Goal: Task Accomplishment & Management: Use online tool/utility

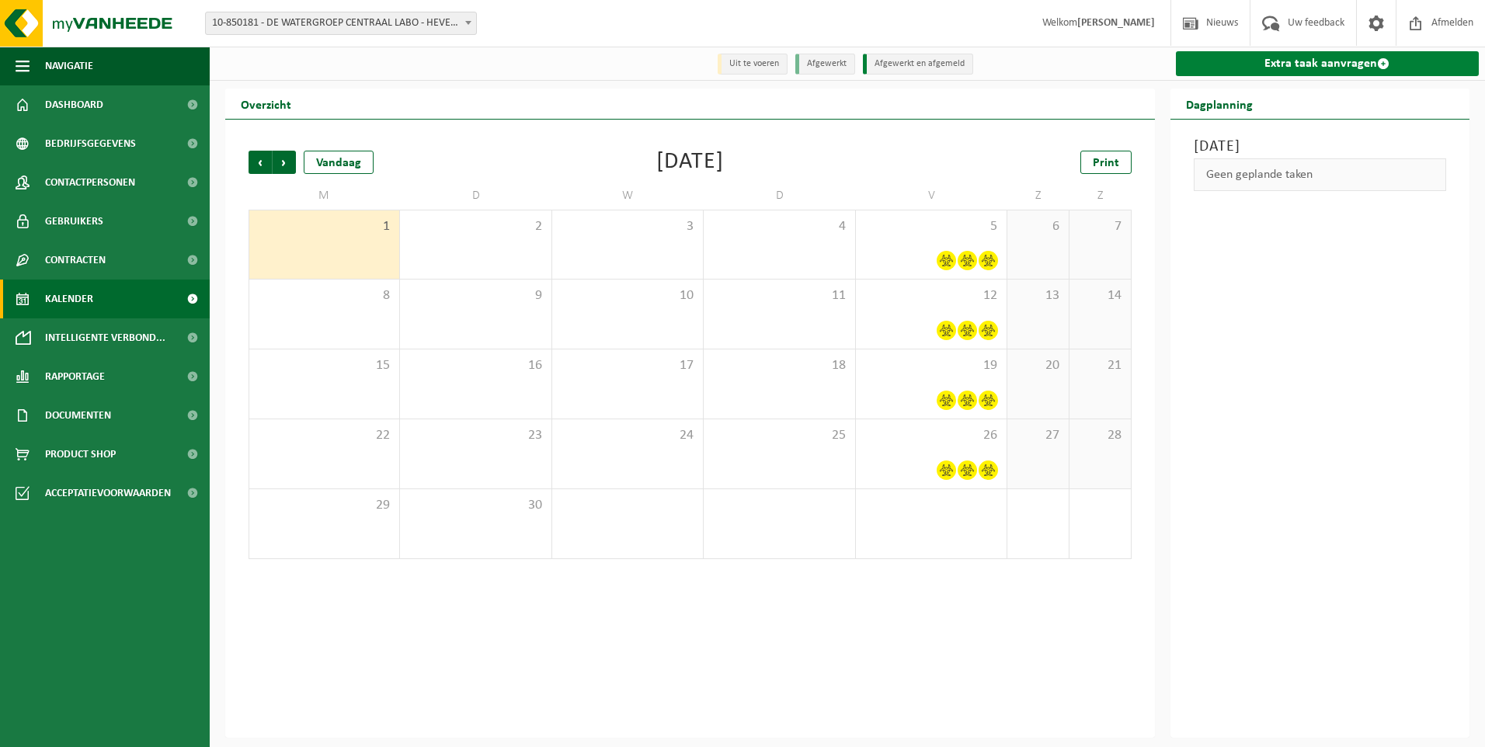
click at [1387, 68] on span at bounding box center [1383, 63] width 12 height 12
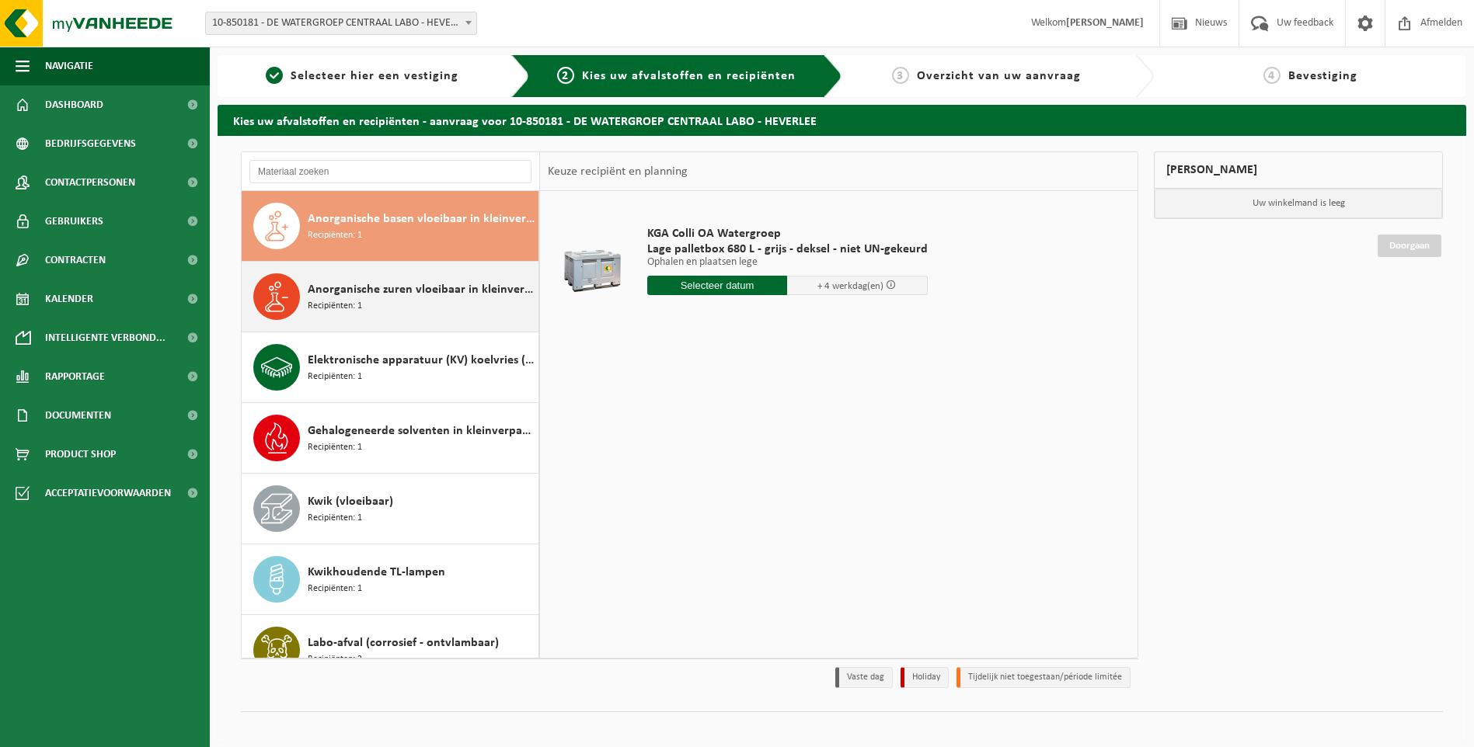
click at [360, 301] on span "Recipiënten: 1" at bounding box center [335, 306] width 54 height 15
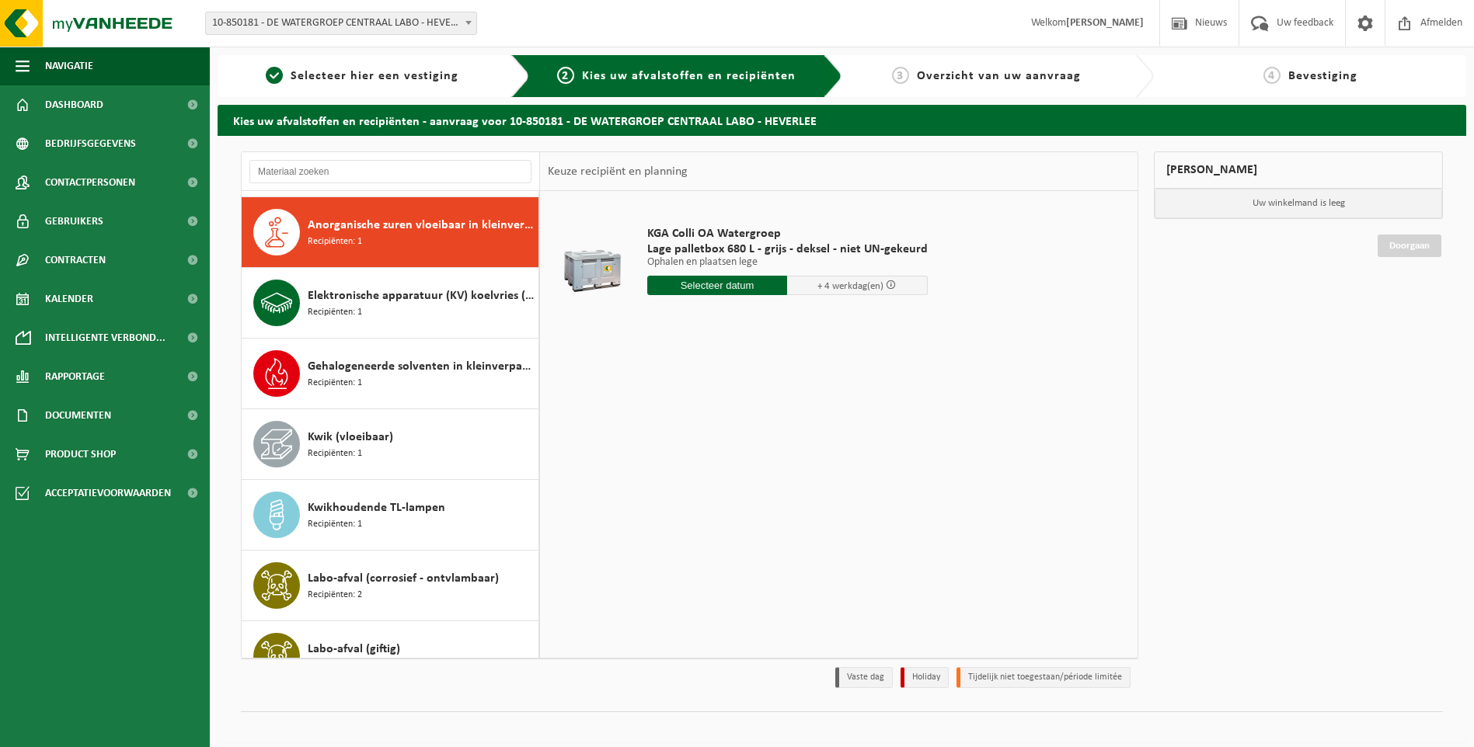
scroll to position [71, 0]
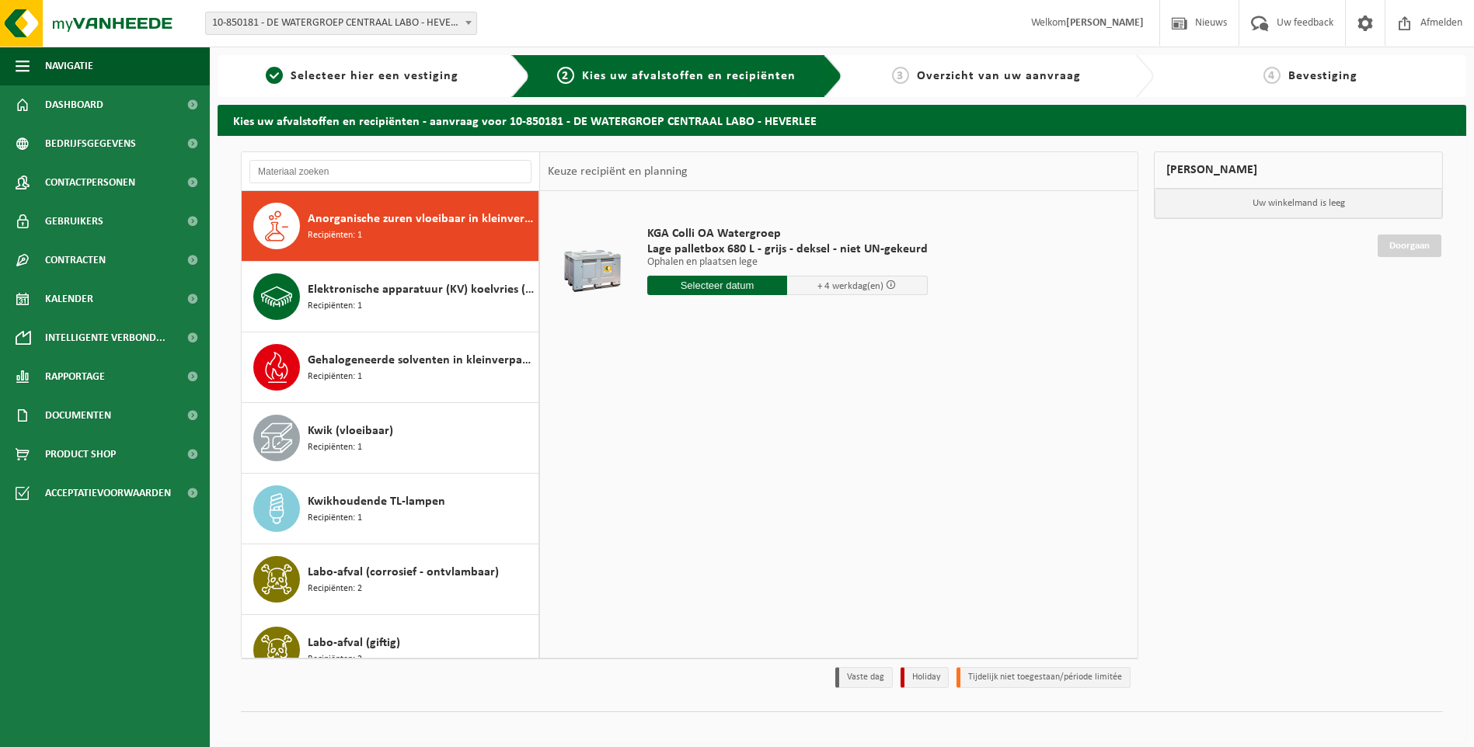
click at [728, 286] on input "text" at bounding box center [717, 285] width 141 height 19
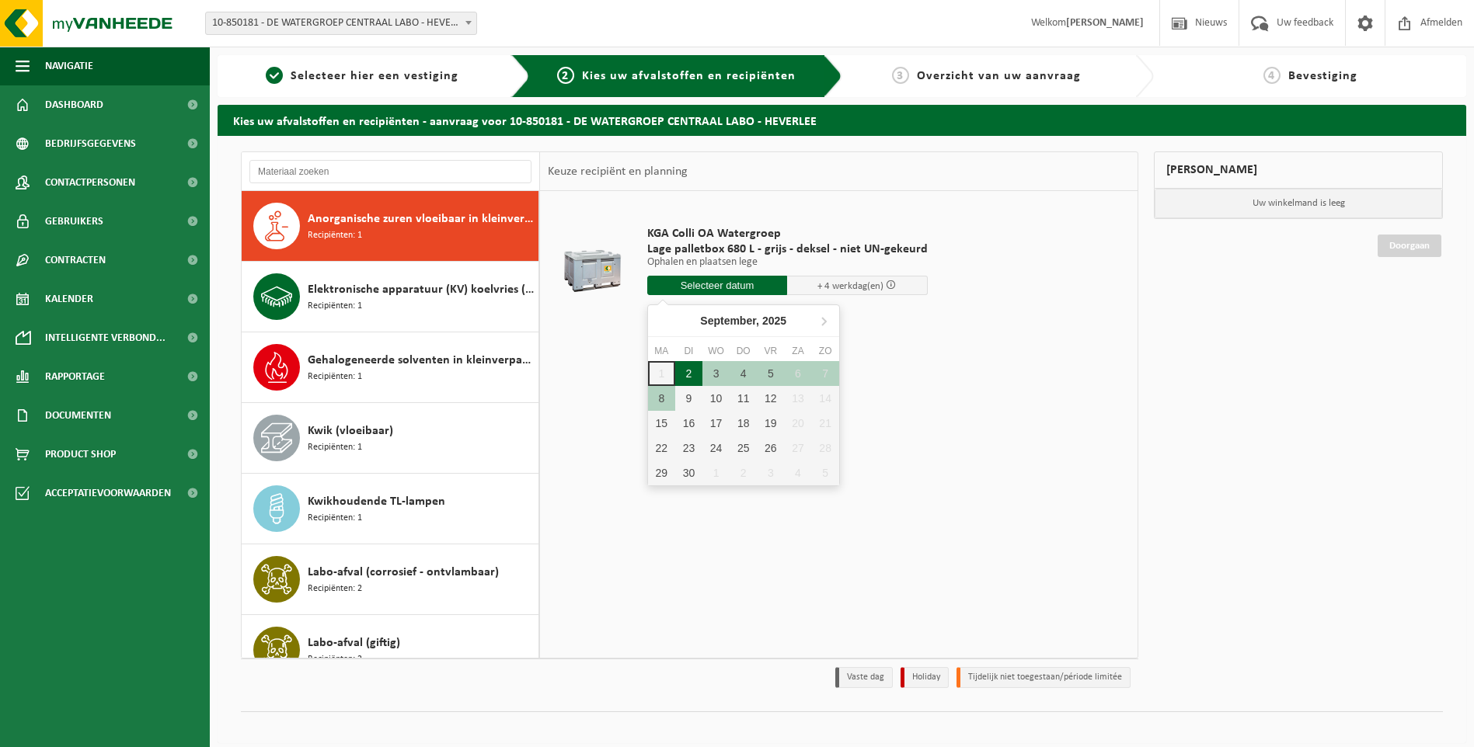
click at [694, 375] on div "2" at bounding box center [688, 373] width 27 height 25
type input "Van 2025-09-02"
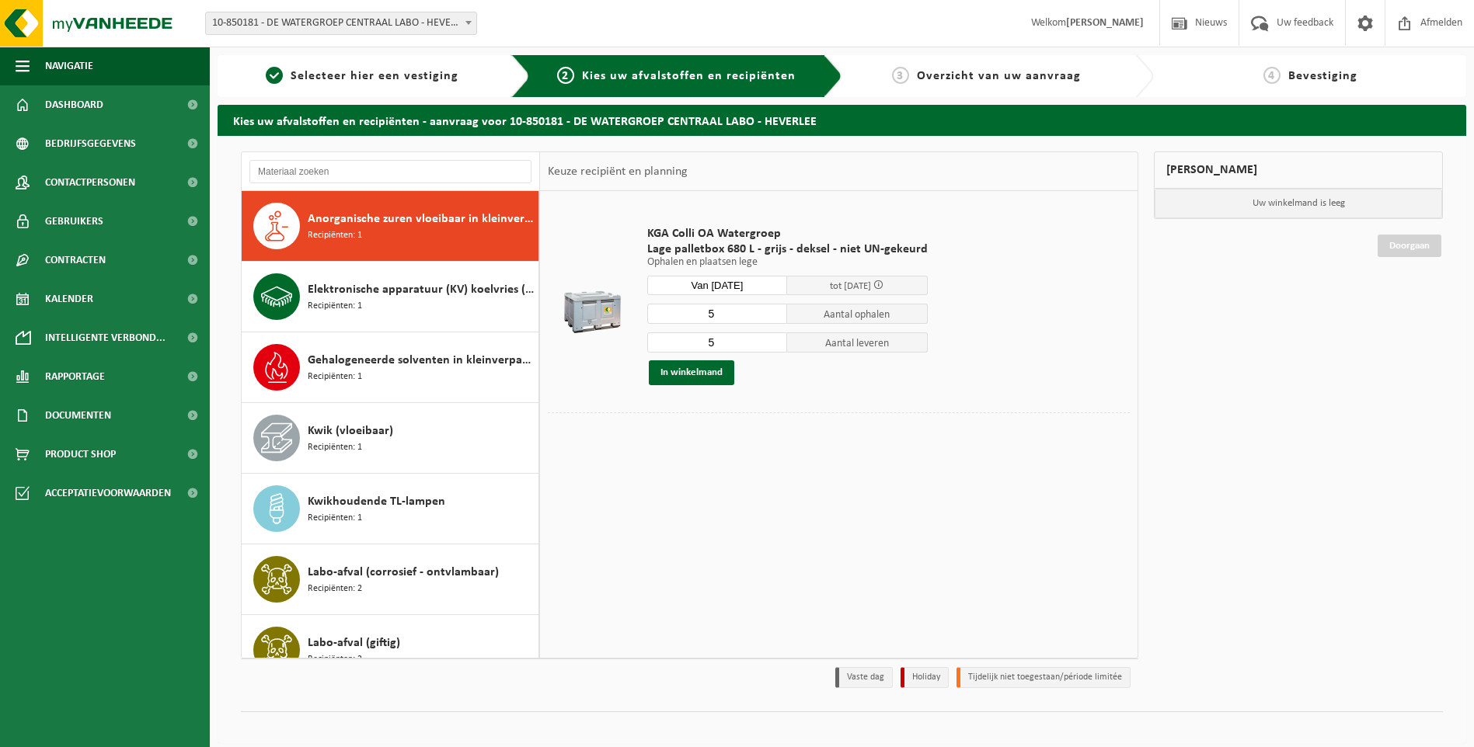
click at [751, 315] on input "5" at bounding box center [717, 314] width 141 height 20
type input "1"
click at [739, 347] on input "5" at bounding box center [717, 342] width 141 height 20
type input "1"
click at [713, 376] on button "In winkelmand" at bounding box center [691, 372] width 85 height 25
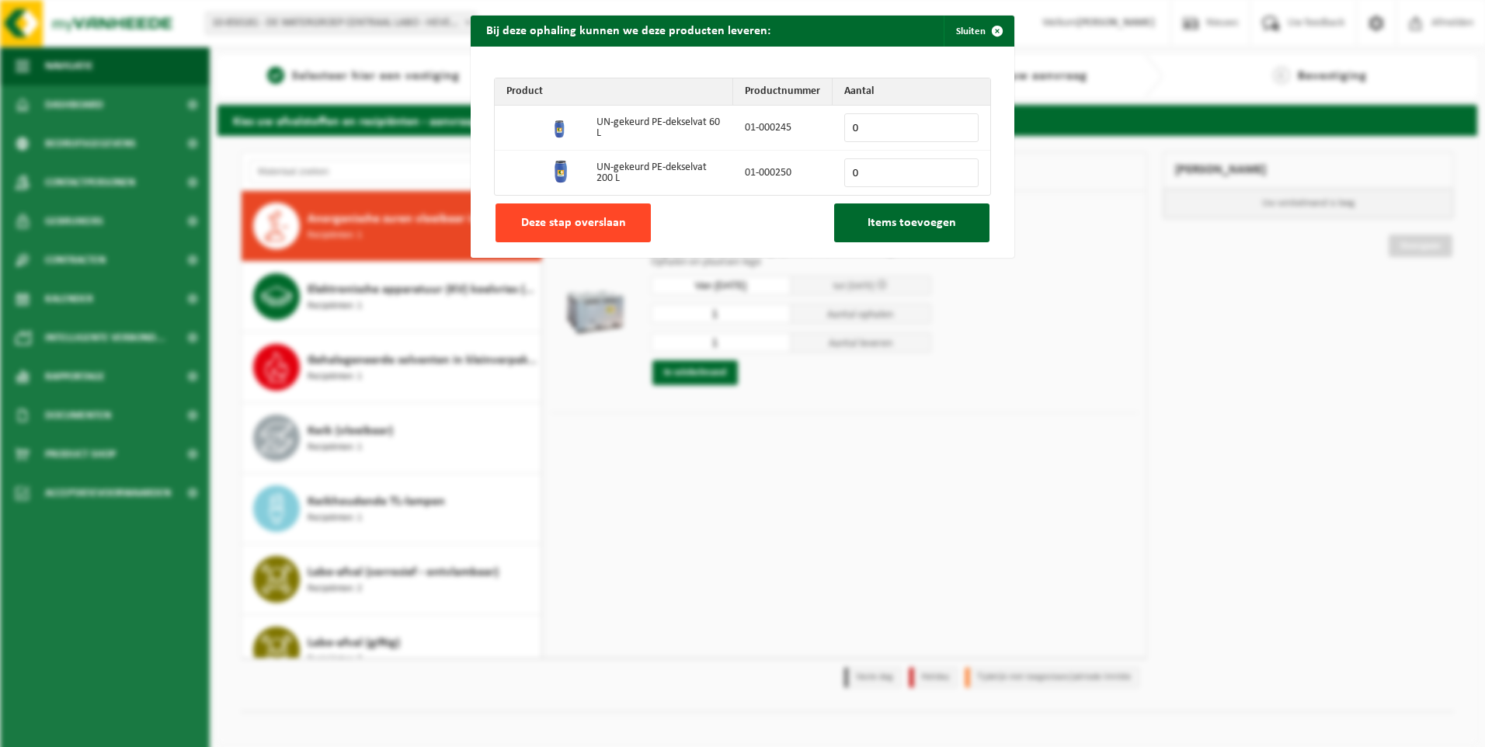
click at [551, 209] on button "Deze stap overslaan" at bounding box center [573, 223] width 155 height 39
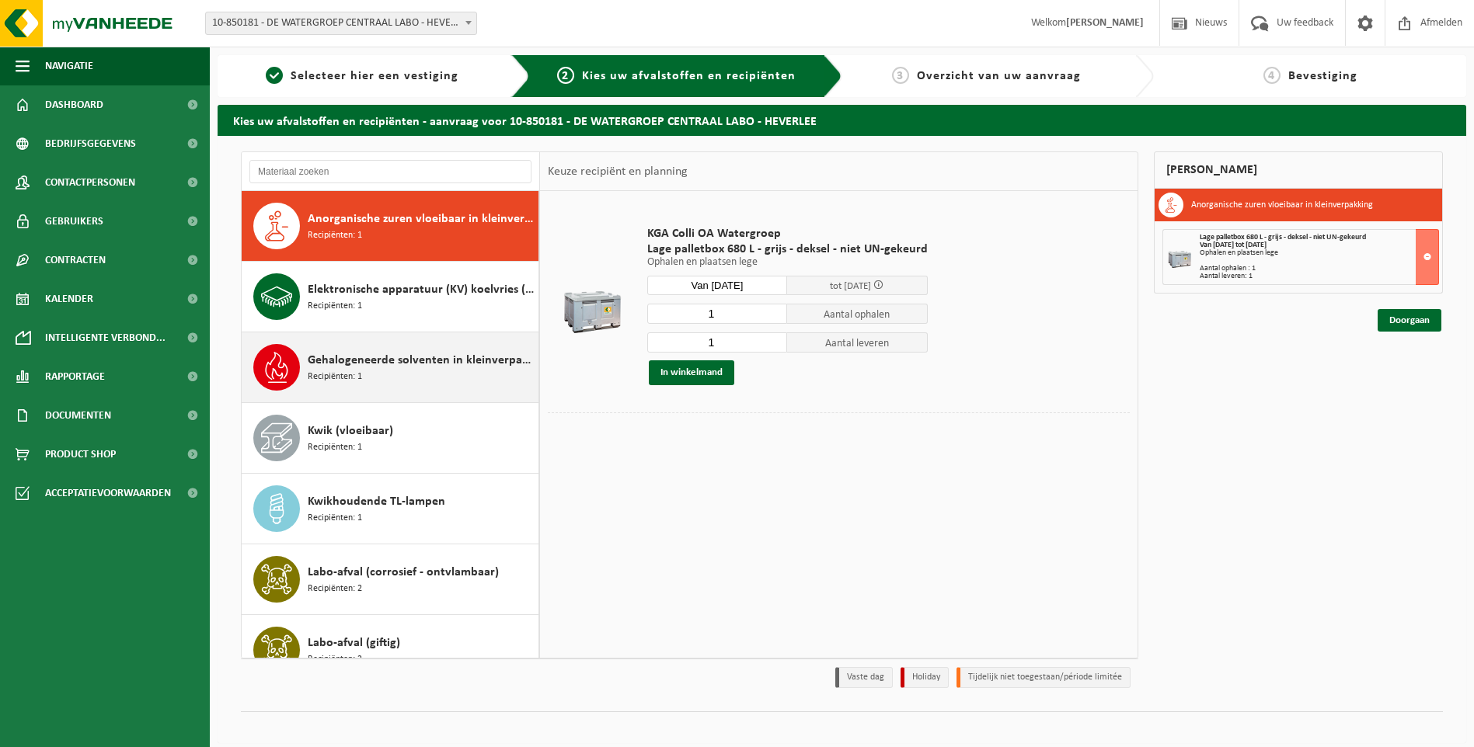
click at [406, 378] on div "Gehalogeneerde solventen in kleinverpakking Recipiënten: 1" at bounding box center [421, 367] width 227 height 47
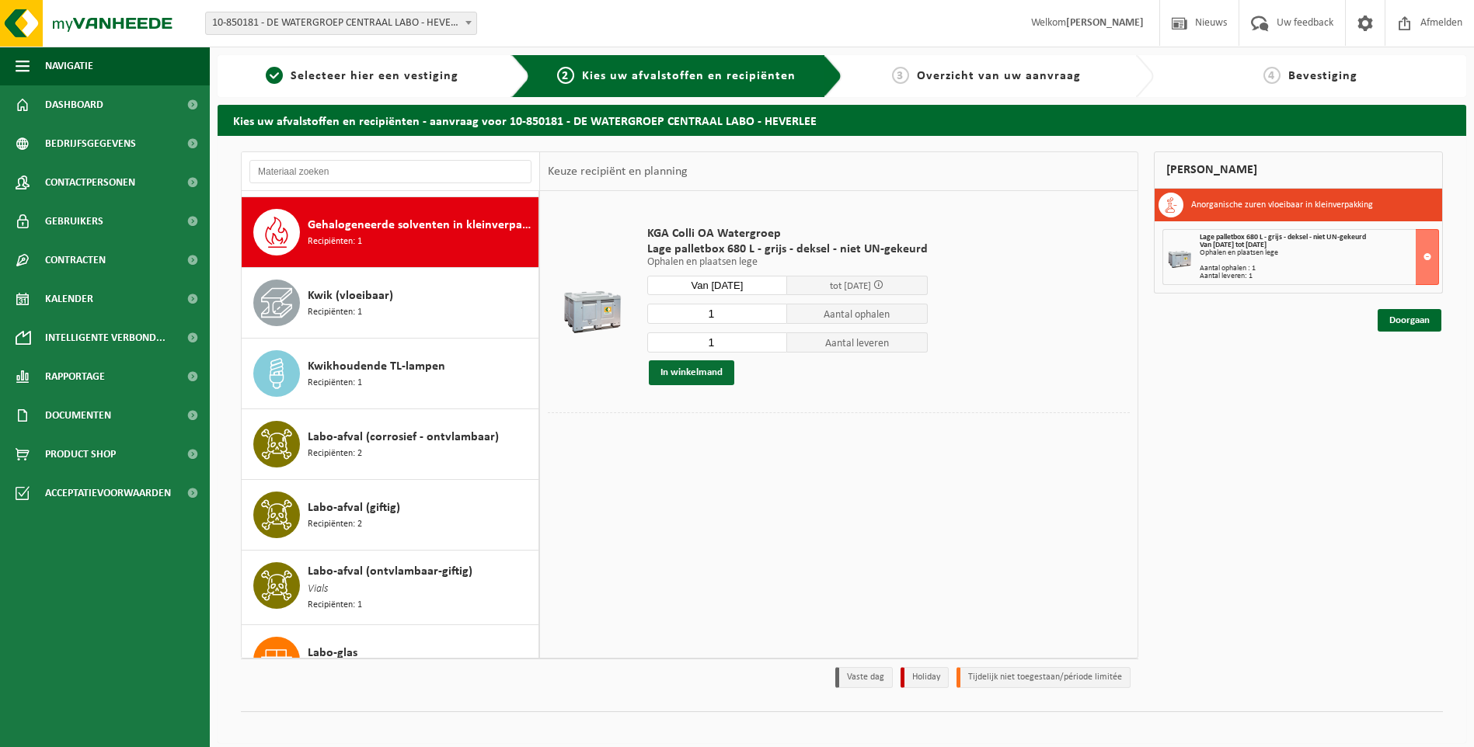
scroll to position [212, 0]
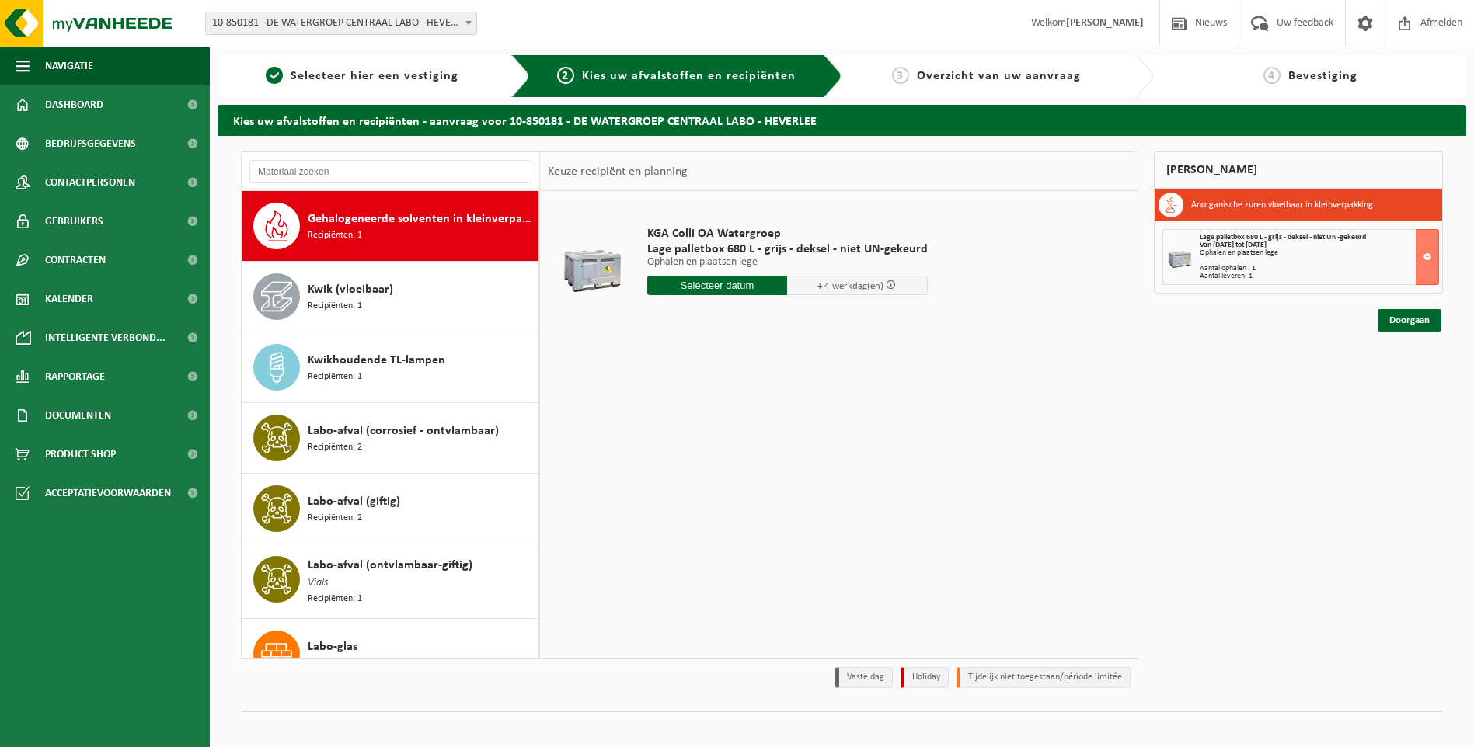
click at [695, 287] on input "text" at bounding box center [717, 285] width 141 height 19
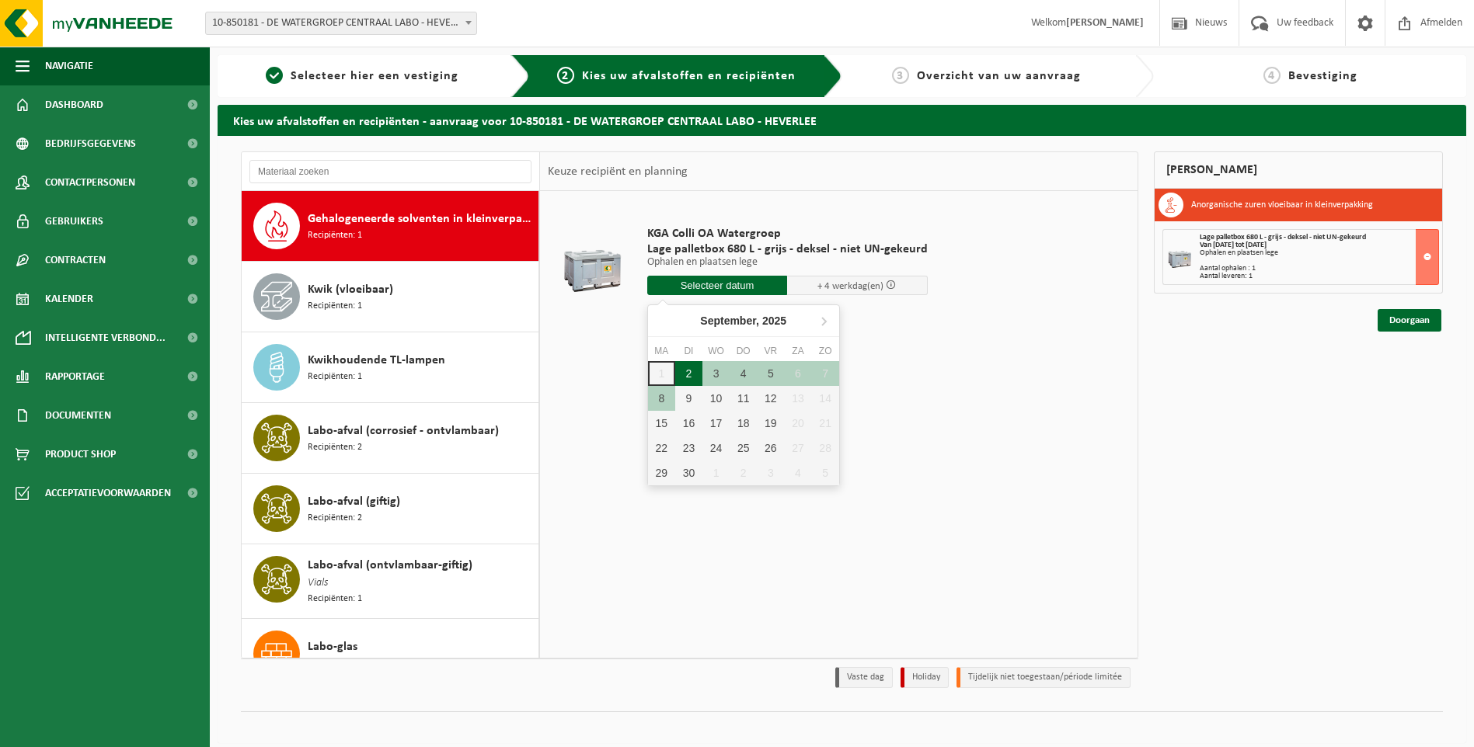
click at [696, 378] on div "2" at bounding box center [688, 373] width 27 height 25
type input "Van 2025-09-02"
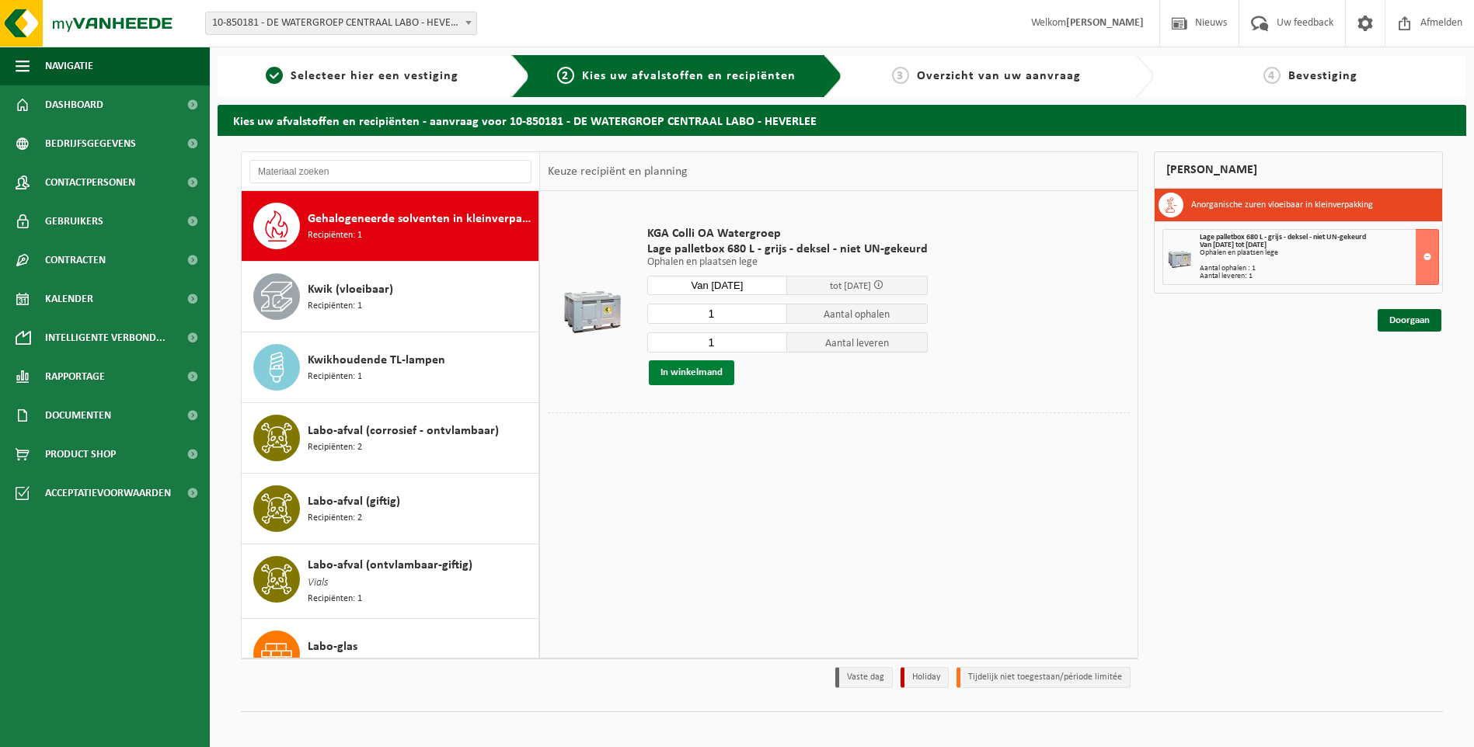
click at [679, 369] on button "In winkelmand" at bounding box center [691, 372] width 85 height 25
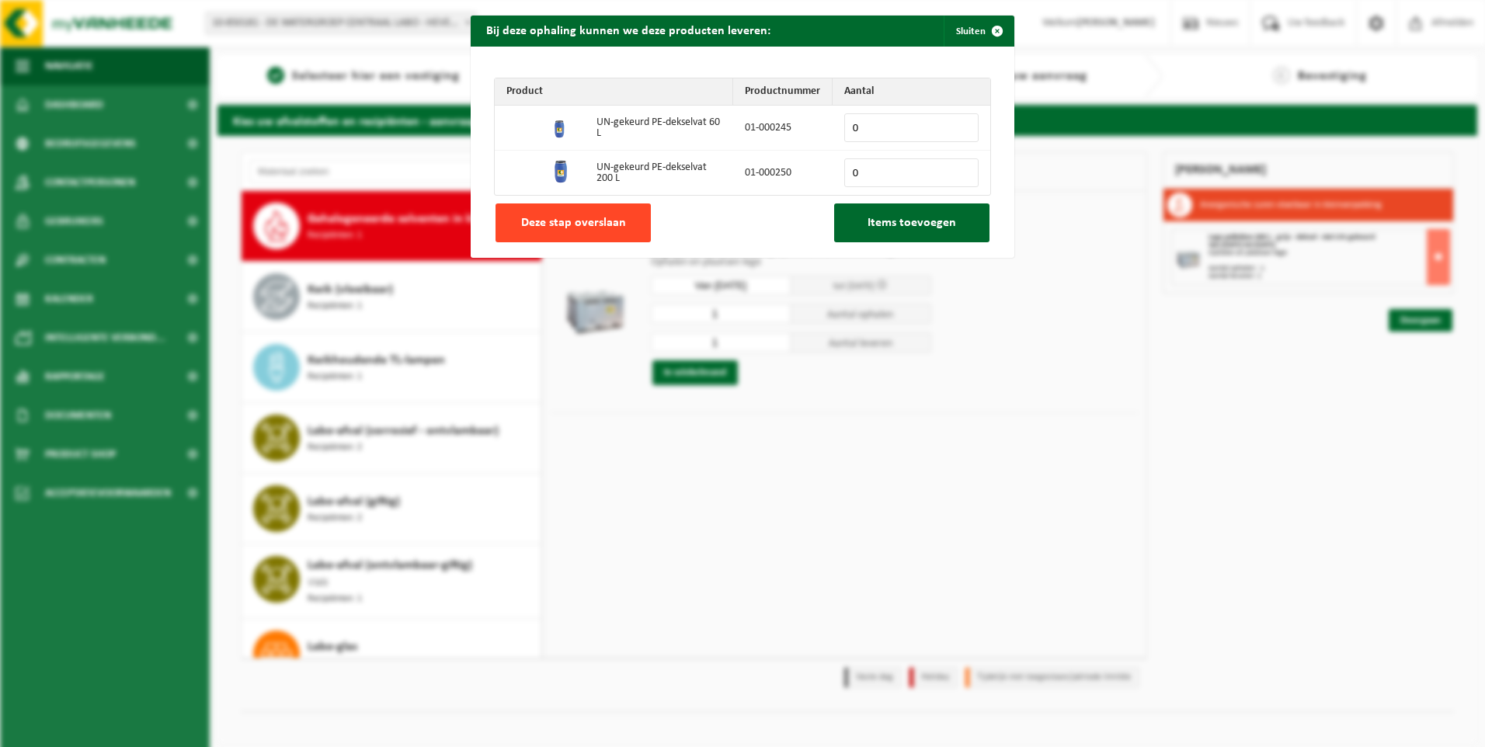
click at [596, 226] on span "Deze stap overslaan" at bounding box center [573, 223] width 105 height 12
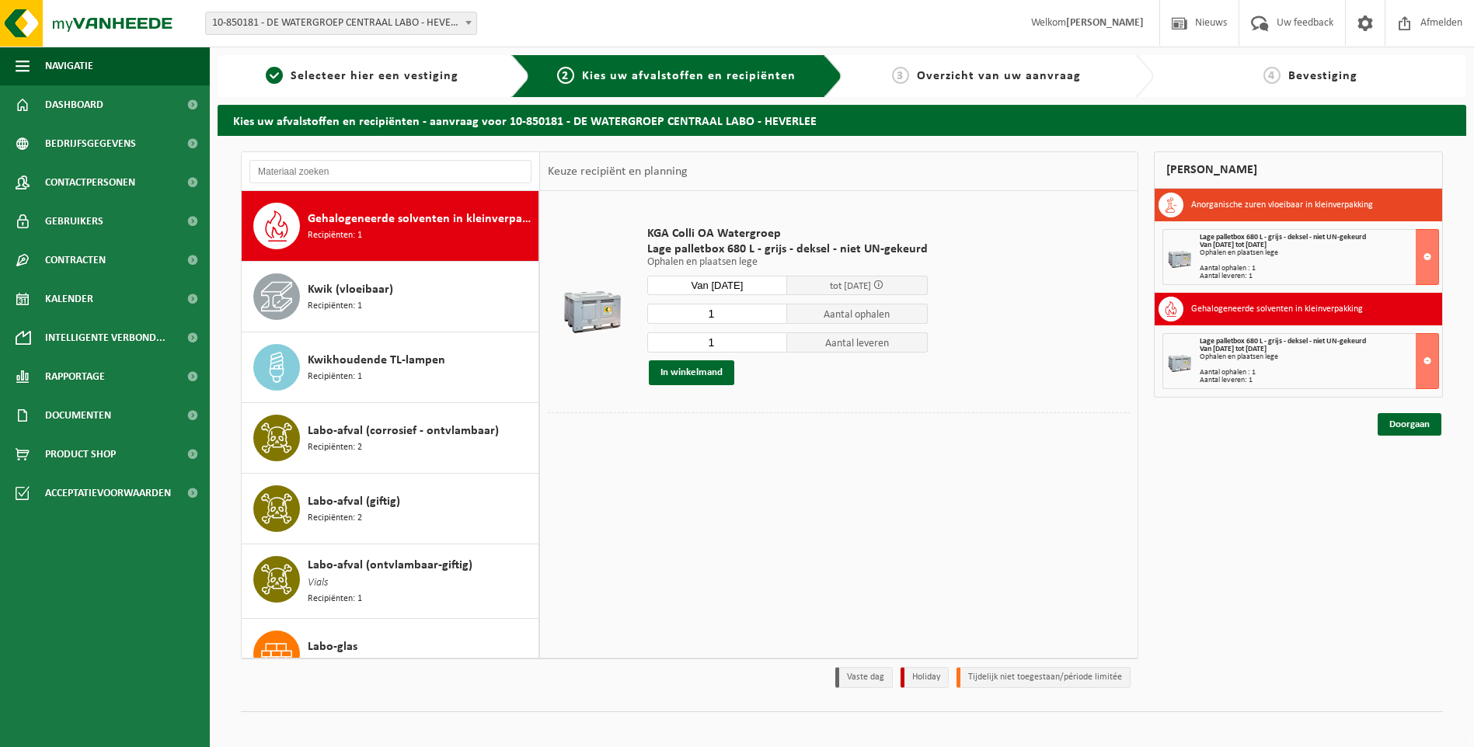
click at [1268, 579] on div "Mijn winkelmand Anorganische zuren vloeibaar in kleinverpakking Lage palletbox …" at bounding box center [1298, 423] width 305 height 545
click at [1390, 429] on link "Doorgaan" at bounding box center [1409, 424] width 64 height 23
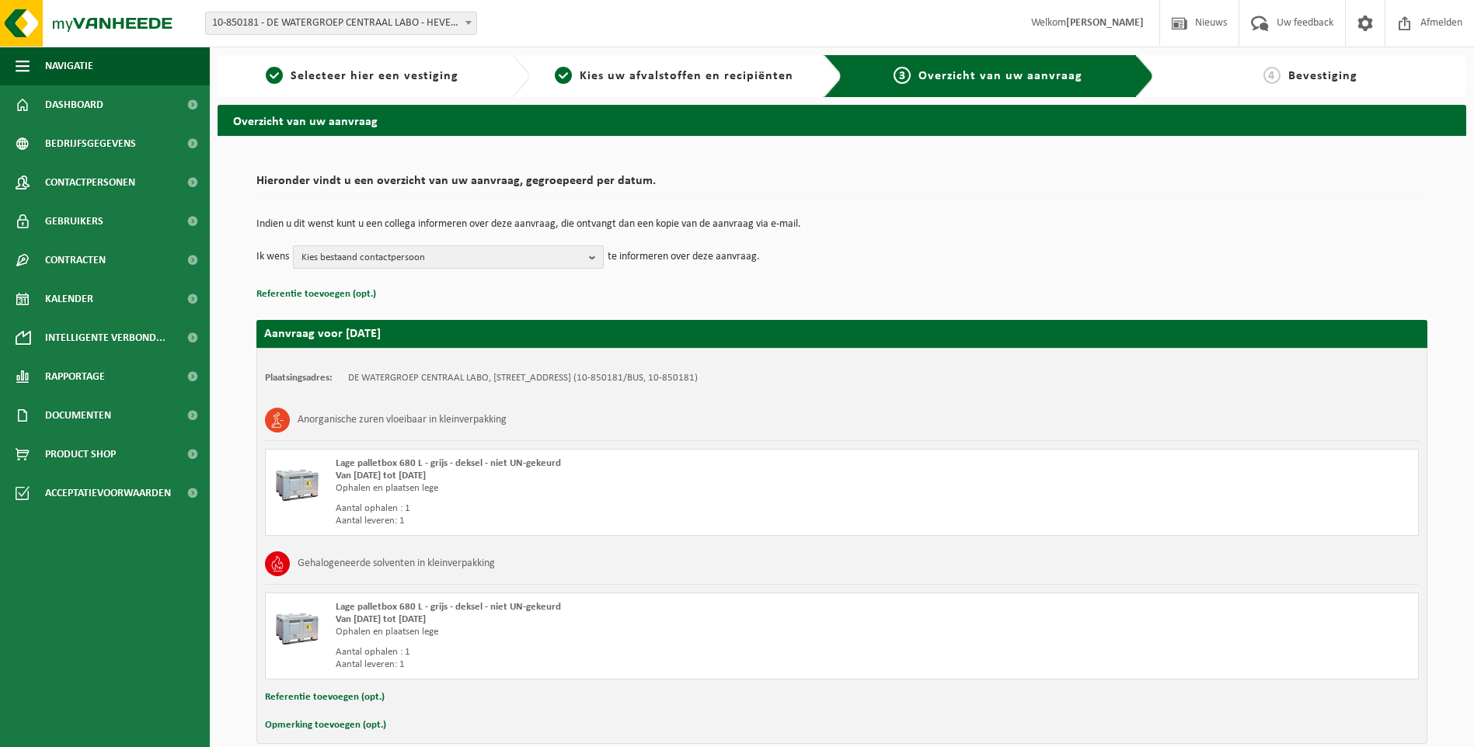
click at [600, 256] on b "button" at bounding box center [596, 257] width 14 height 22
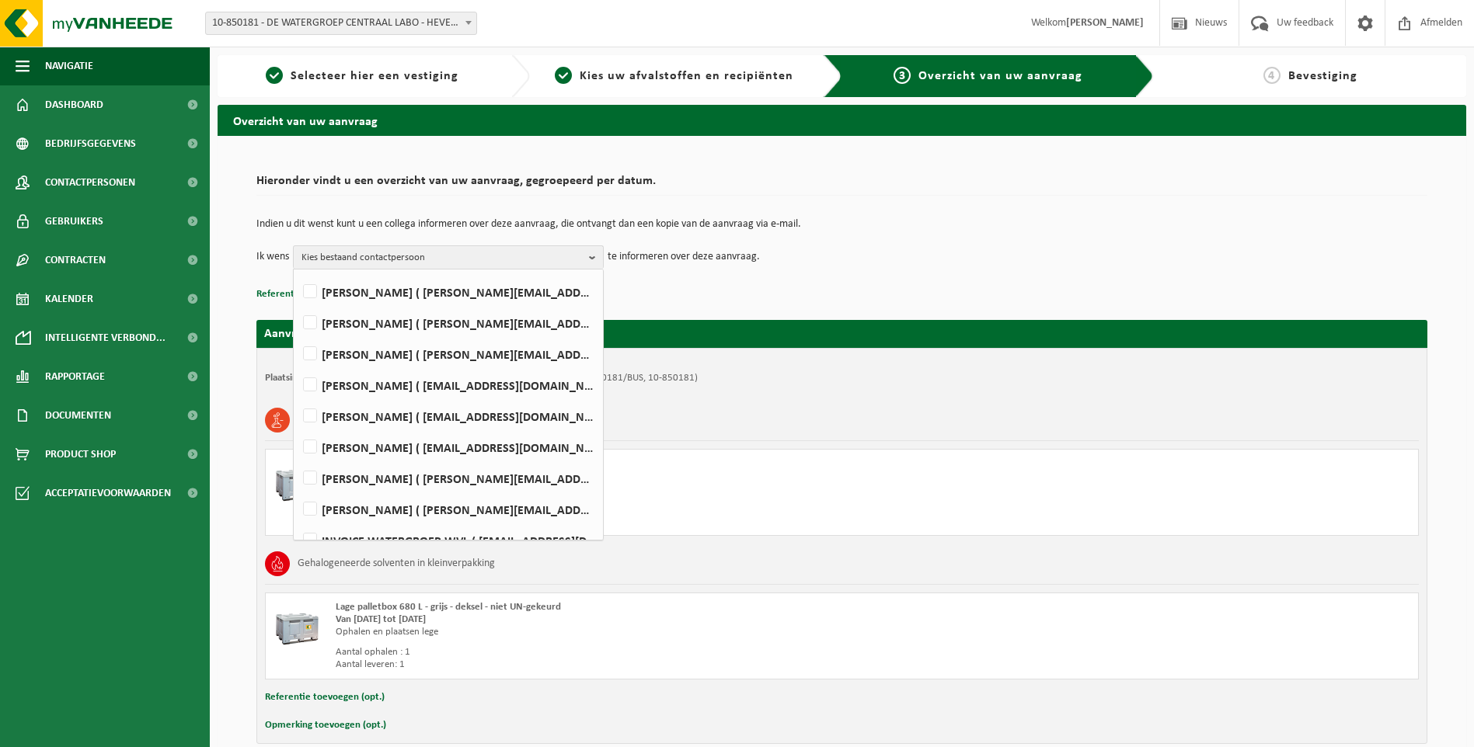
scroll to position [466, 0]
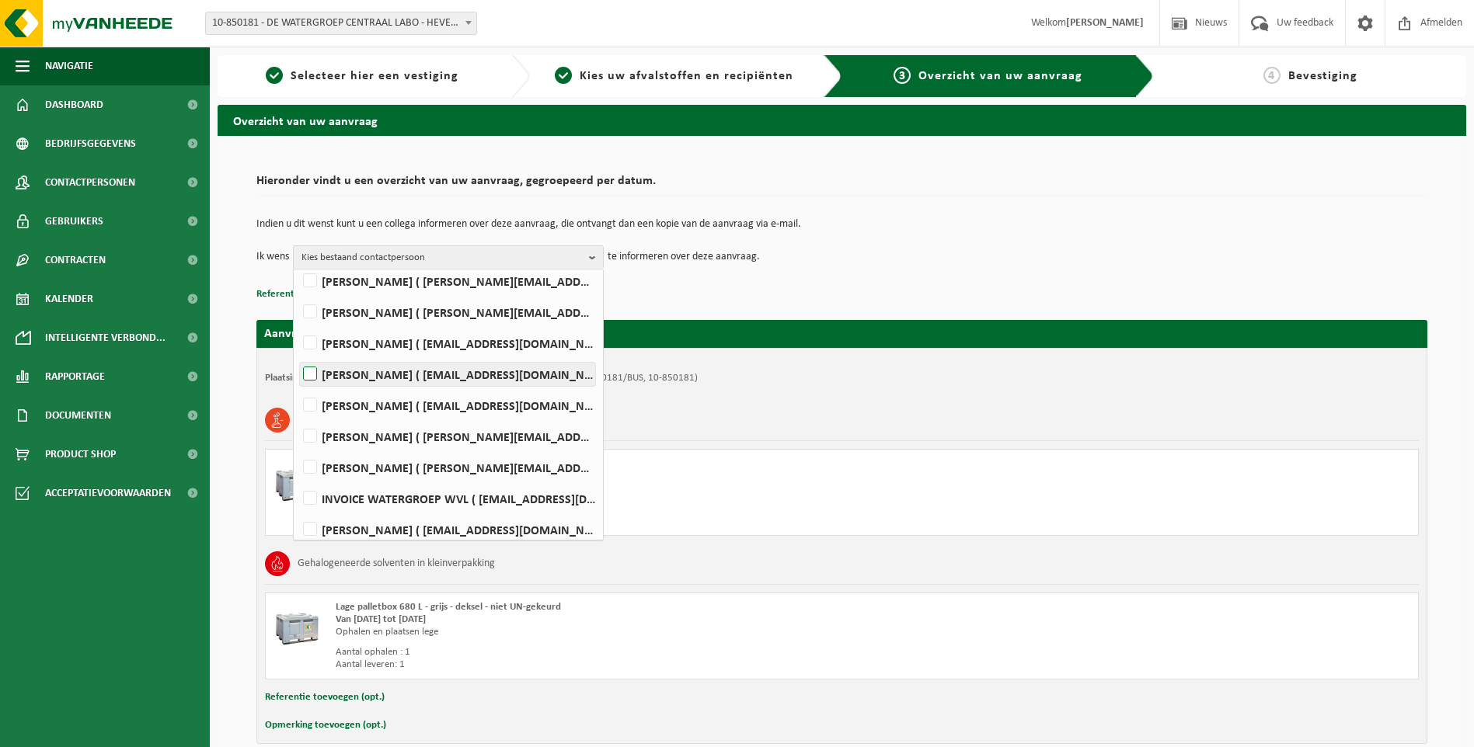
click at [322, 381] on label "Pedro Costa Queiroz ( pedro.costa.queiroz@dewatergroep.be )" at bounding box center [447, 374] width 295 height 23
click at [298, 355] on input "Pedro Costa Queiroz ( pedro.costa.queiroz@dewatergroep.be )" at bounding box center [297, 354] width 1 height 1
checkbox input "true"
click at [879, 274] on div "Indien u dit wenst kunt u een collega informeren over deze aanvraag, die ontvan…" at bounding box center [841, 244] width 1171 height 81
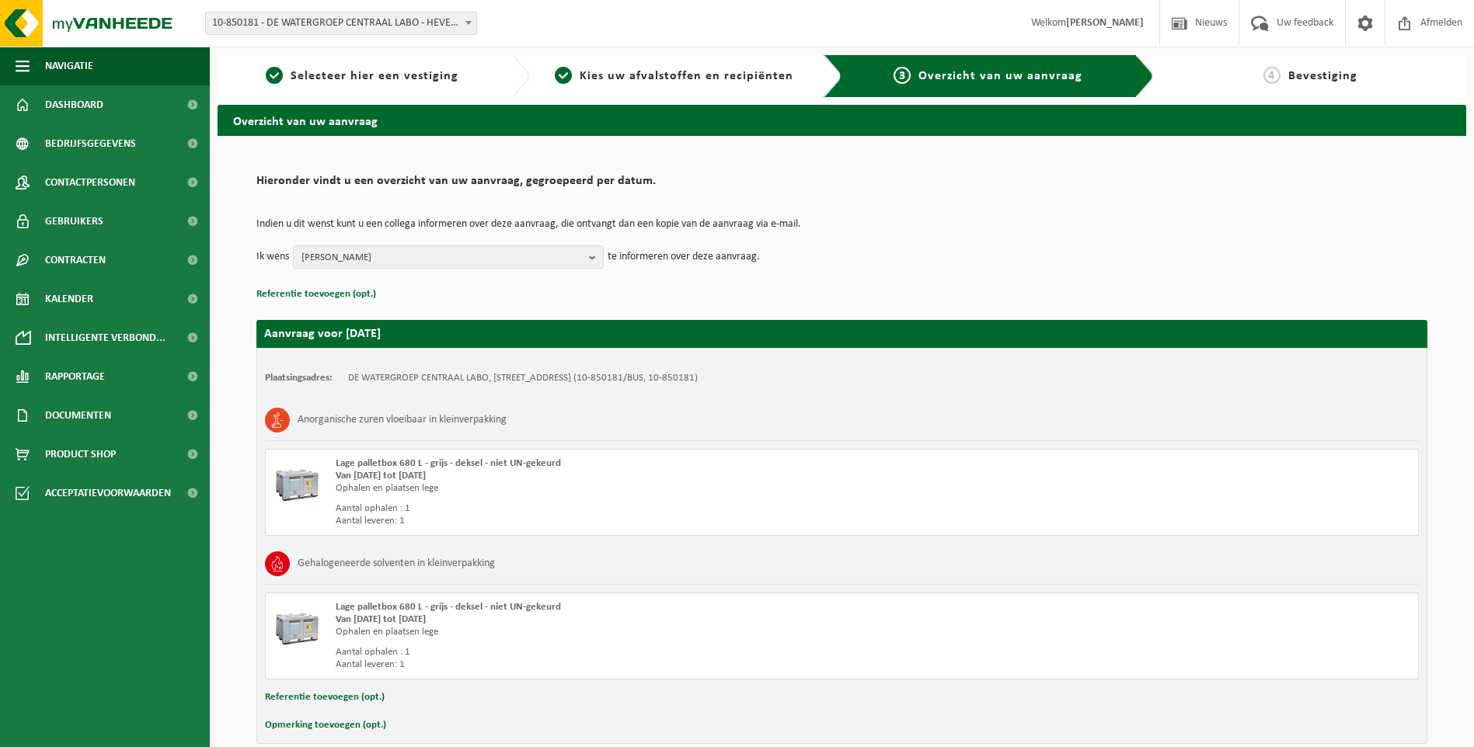
scroll to position [75, 0]
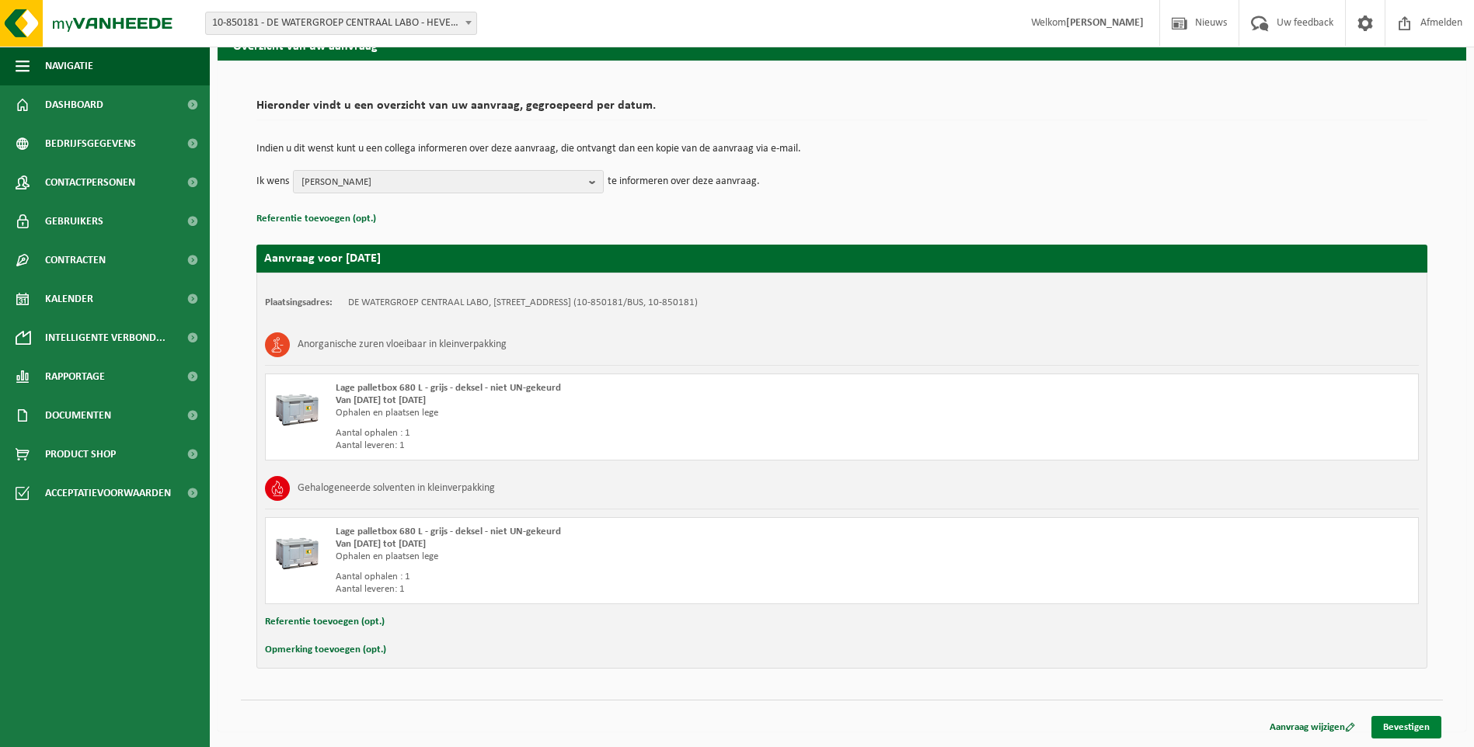
click at [1414, 732] on link "Bevestigen" at bounding box center [1406, 727] width 70 height 23
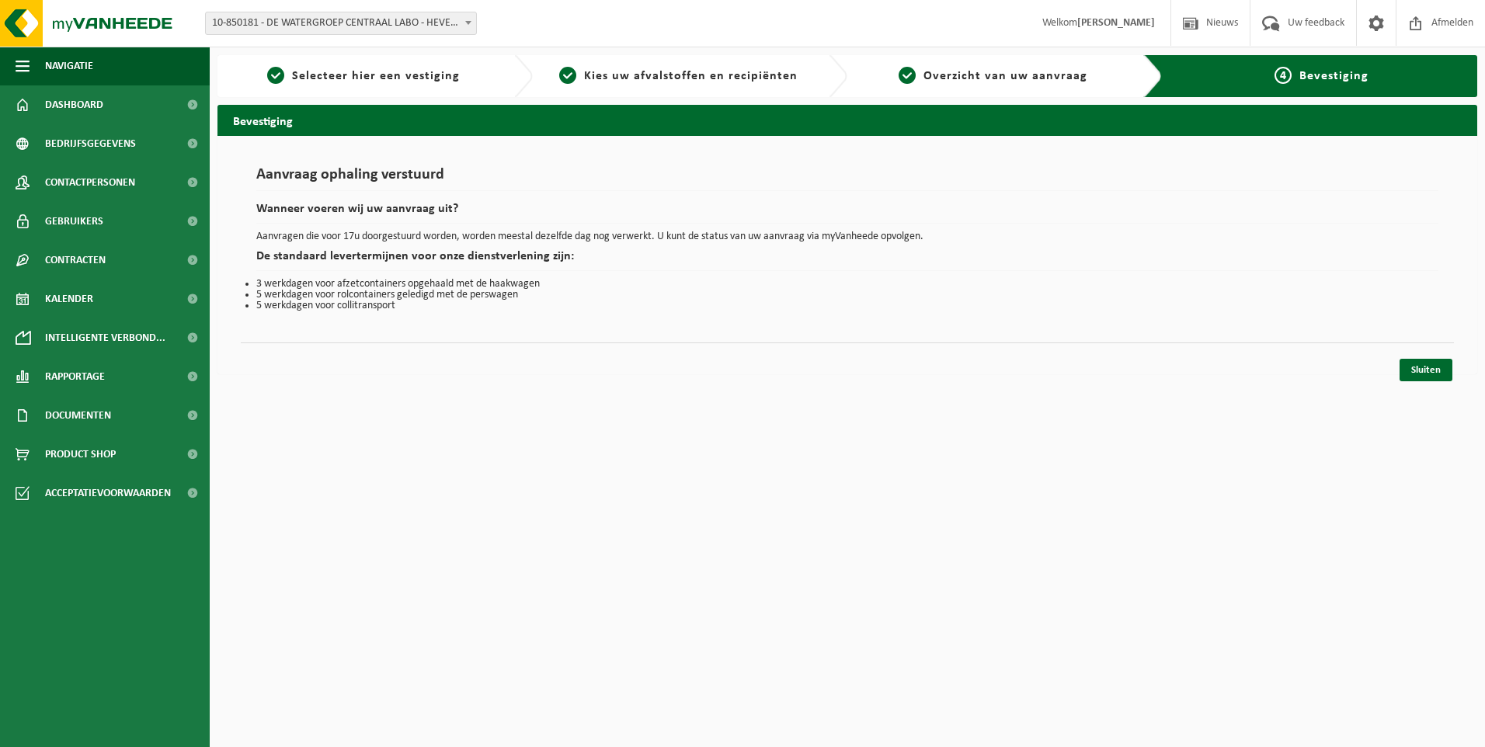
click at [872, 420] on html "Vestiging: 10-850181 - DE WATERGROEP CENTRAAL LABO - HEVERLEE 10-850181 - DE WA…" at bounding box center [742, 373] width 1485 height 747
click at [438, 394] on html "Vestiging: 10-850181 - DE WATERGROEP CENTRAAL LABO - HEVERLEE 10-850181 - DE WA…" at bounding box center [742, 373] width 1485 height 747
click at [1422, 378] on link "Sluiten" at bounding box center [1426, 370] width 53 height 23
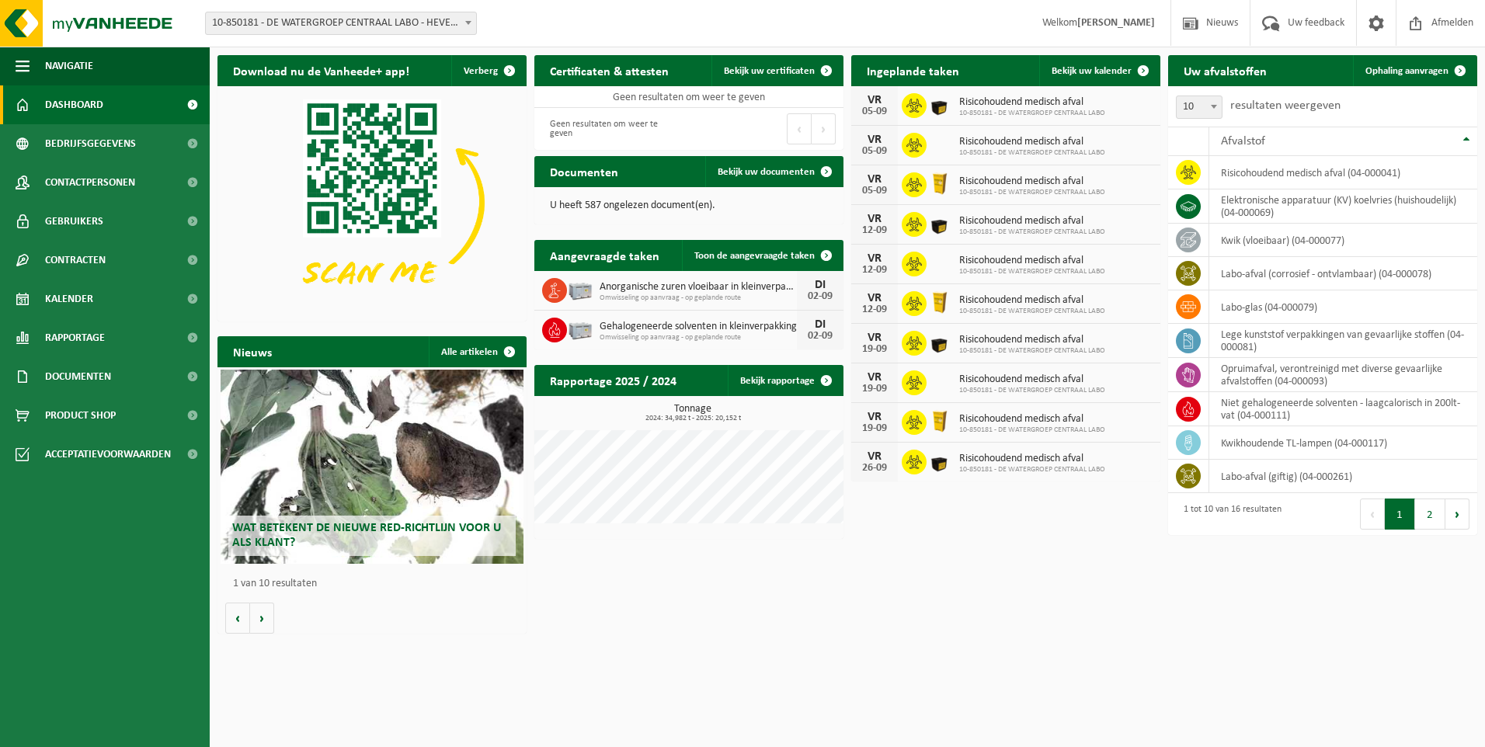
click at [843, 625] on div "Download nu de Vanheede+ app! Verberg Certificaten & attesten Bekijk uw certifi…" at bounding box center [848, 344] width 1268 height 594
click at [79, 305] on span "Kalender" at bounding box center [69, 299] width 48 height 39
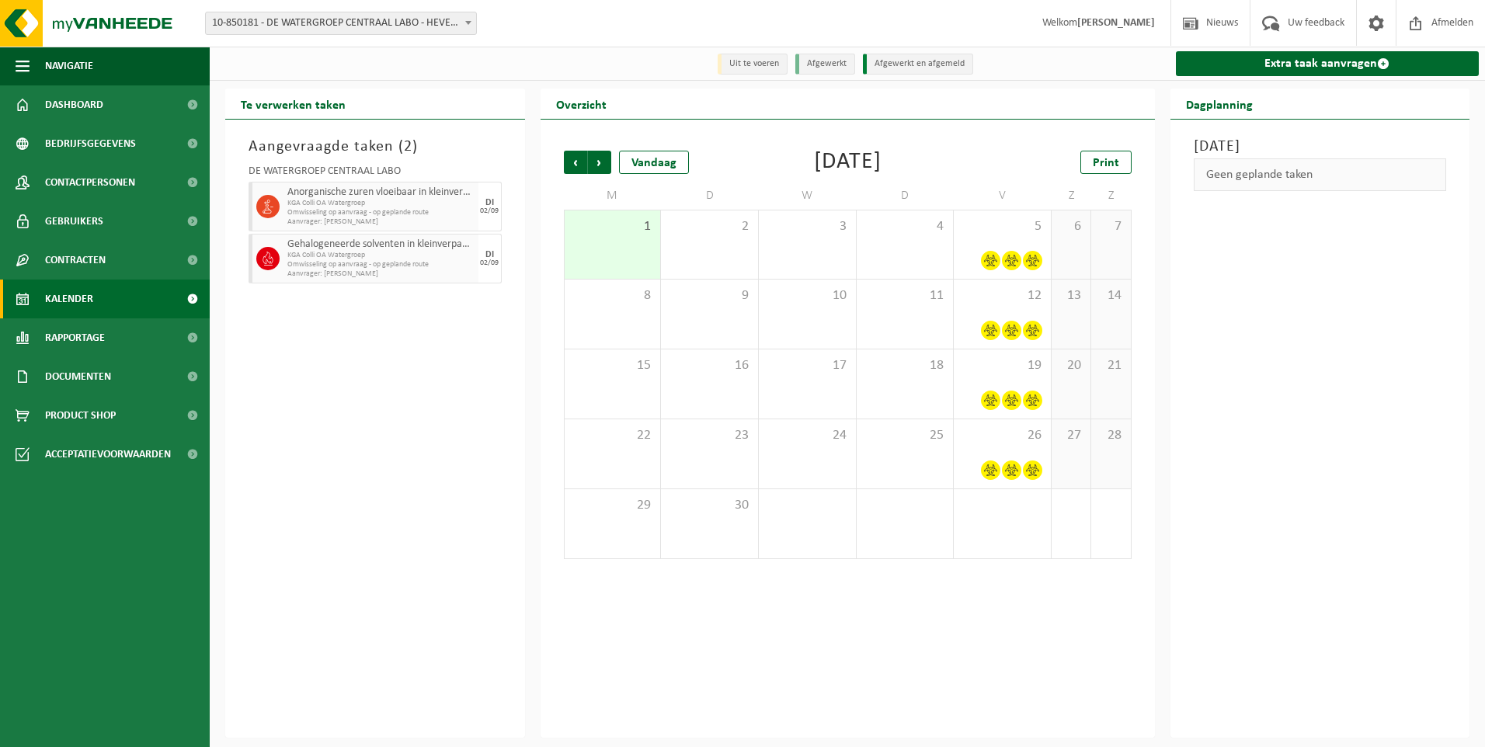
click at [866, 600] on div "Vorige Volgende Vandaag [DATE] Print M D W D V Z Z 1 2 3 4 5 6 7 8 9 10 11 12 1…" at bounding box center [848, 429] width 614 height 618
click at [1021, 256] on div at bounding box center [1003, 260] width 82 height 21
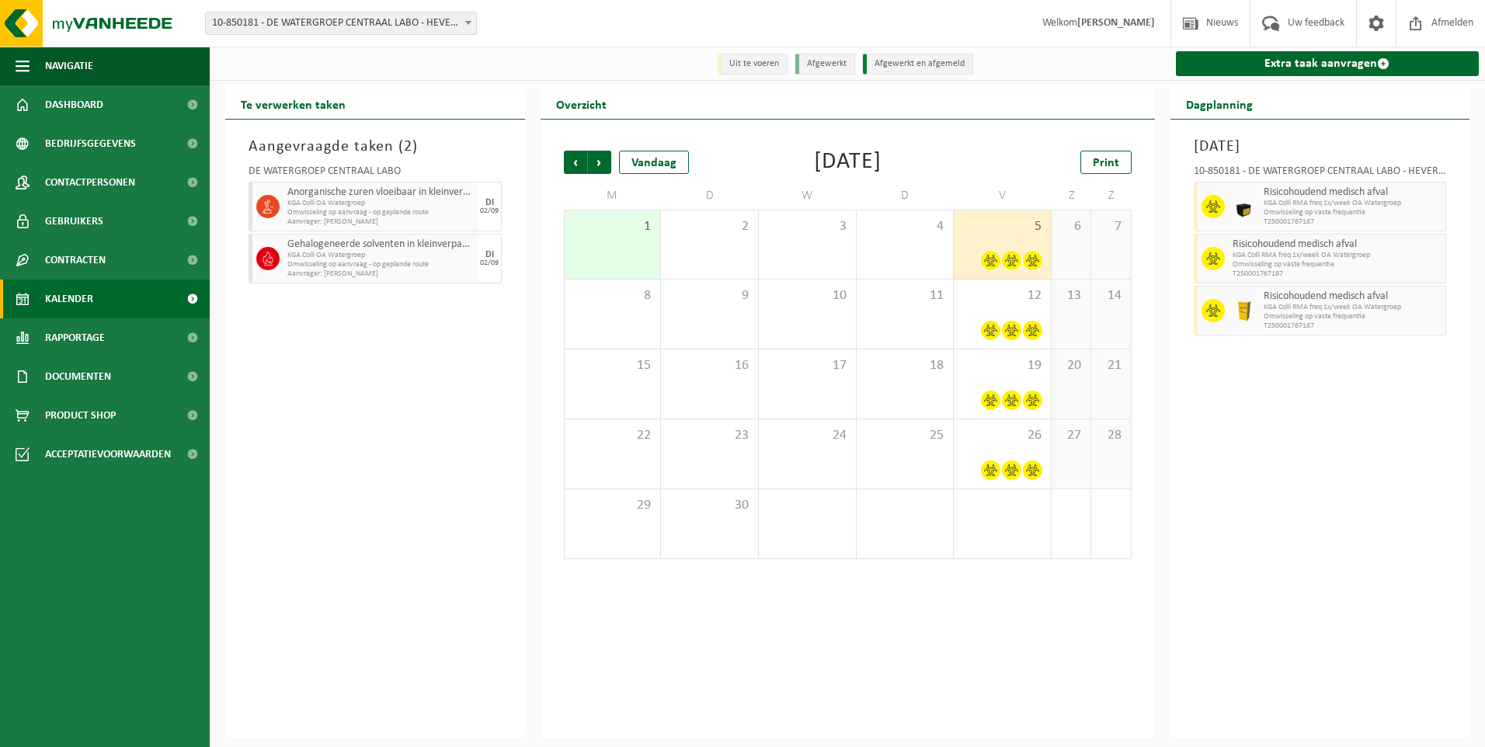
click at [972, 683] on div "Vorige Volgende Vandaag [DATE] Print M D W D V Z Z 1 2 3 4 5 6 7 8 9 10 11 12 1…" at bounding box center [848, 429] width 614 height 618
click at [778, 700] on div "Vorige Volgende Vandaag [DATE] Print M D W D V Z Z 1 2 3 4 5 6 7 8 9 10 11 12 1…" at bounding box center [848, 429] width 614 height 618
drag, startPoint x: 889, startPoint y: 641, endPoint x: 875, endPoint y: 608, distance: 35.5
click at [889, 641] on div "Vorige Volgende Vandaag [DATE] Print M D W D V Z Z 1 2 3 4 5 6 7 8 9 10 11 12 1…" at bounding box center [848, 429] width 614 height 618
click at [408, 406] on div "Aangevraagde taken ( 2 ) DE WATERGROEP CENTRAAL LABO Anorganische zuren vloeiba…" at bounding box center [375, 429] width 300 height 618
